Goal: Check status

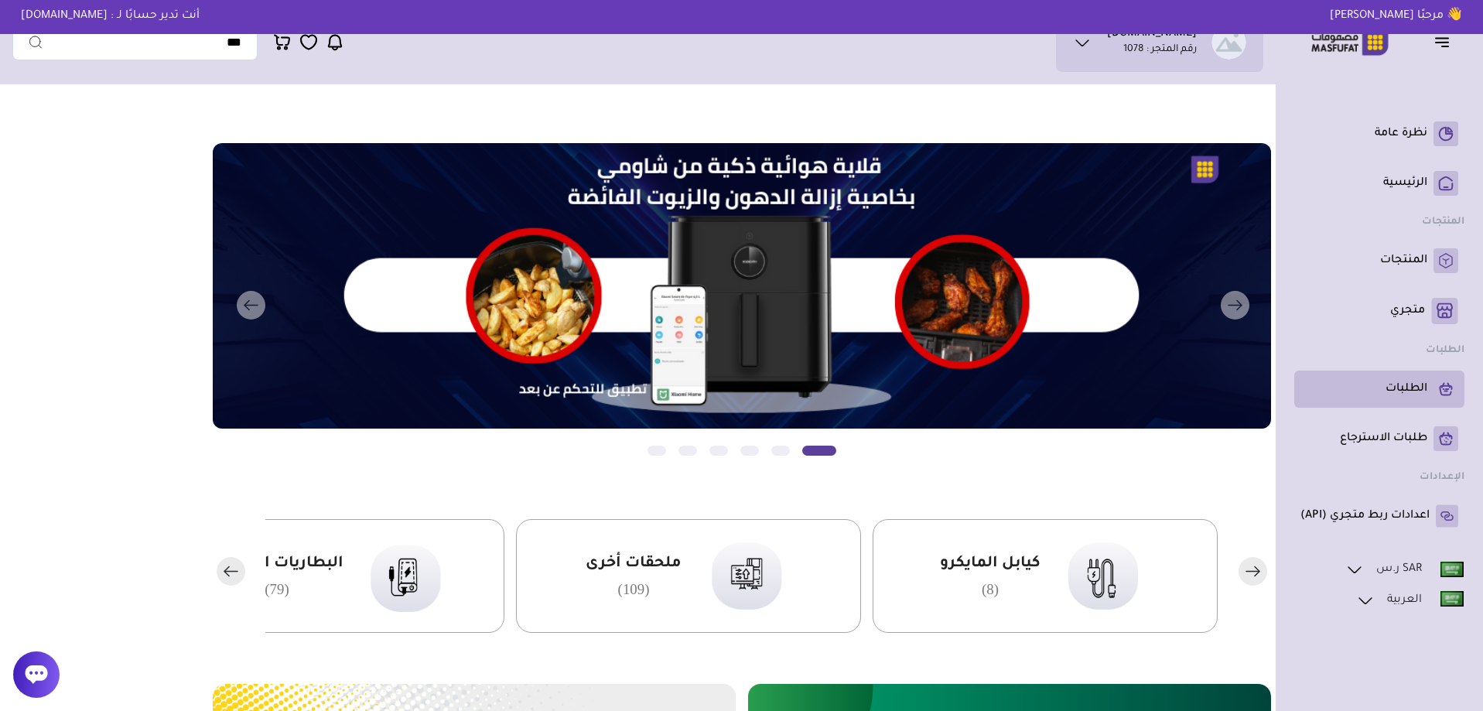
click at [1398, 393] on p "الطلبات" at bounding box center [1406, 388] width 42 height 15
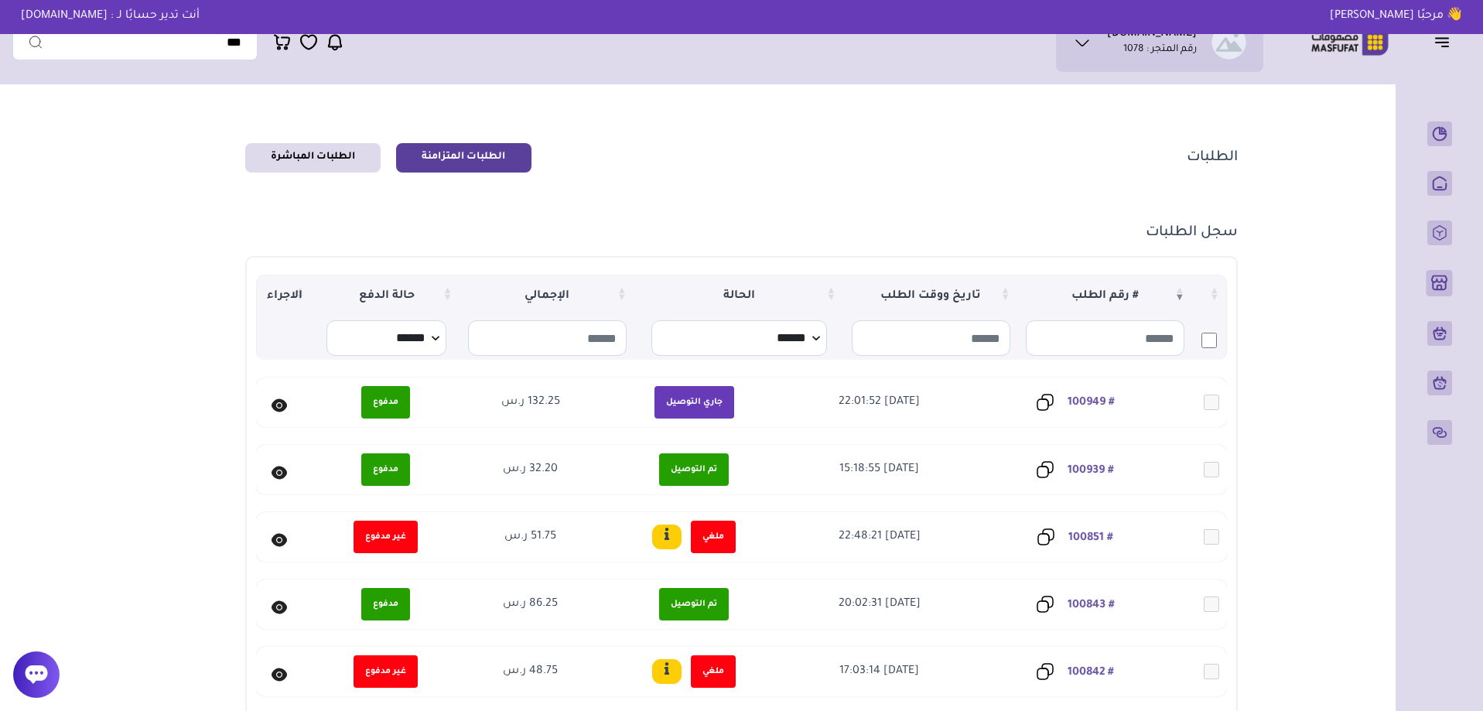
click at [1093, 398] on link "# 100949" at bounding box center [1090, 403] width 47 height 12
